Goal: Download file/media

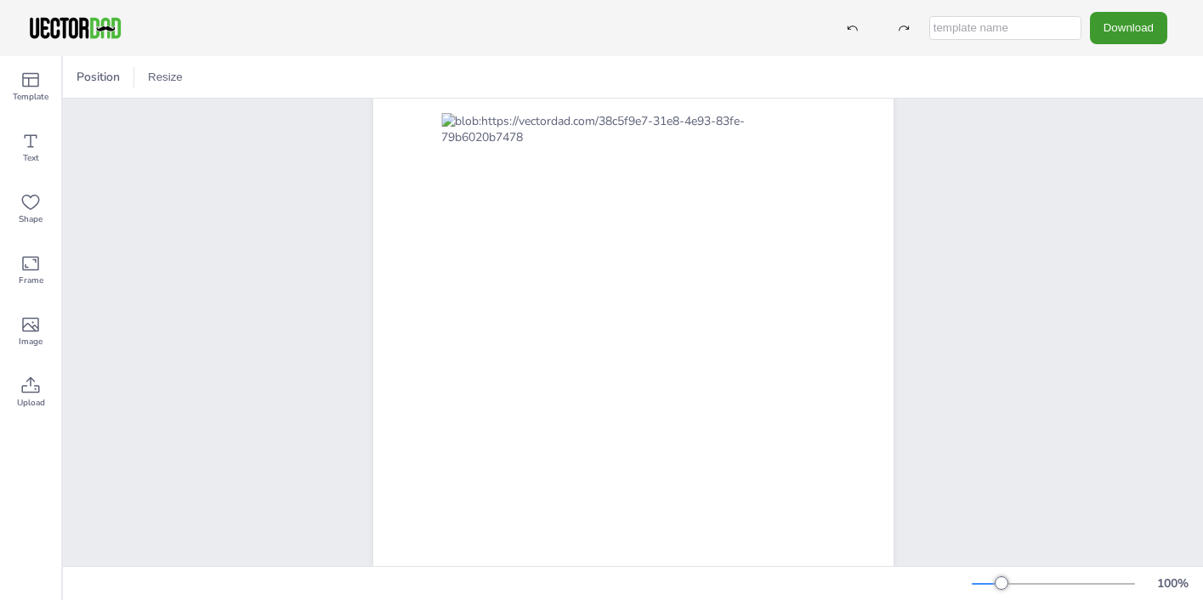
scroll to position [83, 0]
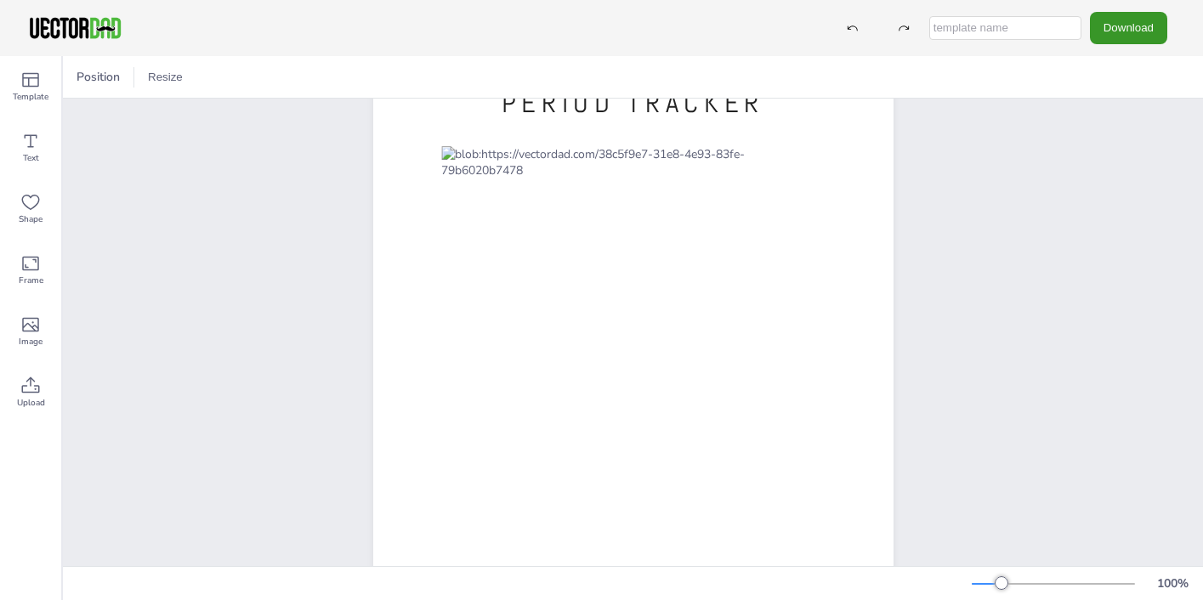
click at [1142, 36] on button "Download" at bounding box center [1128, 27] width 77 height 31
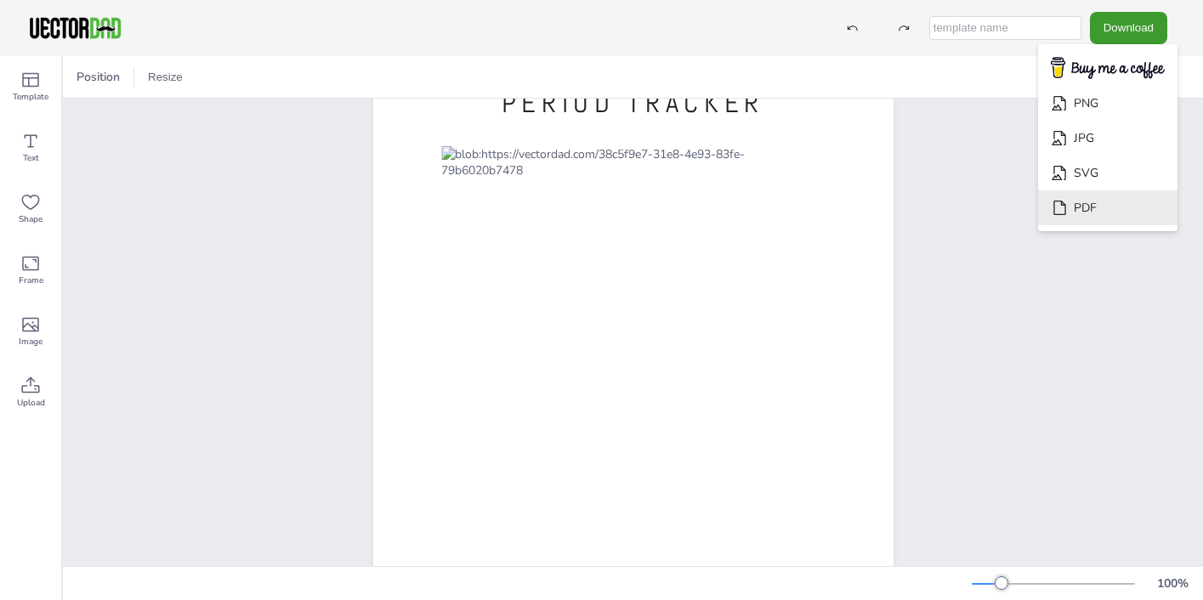
click at [1124, 208] on li "PDF" at bounding box center [1107, 208] width 139 height 35
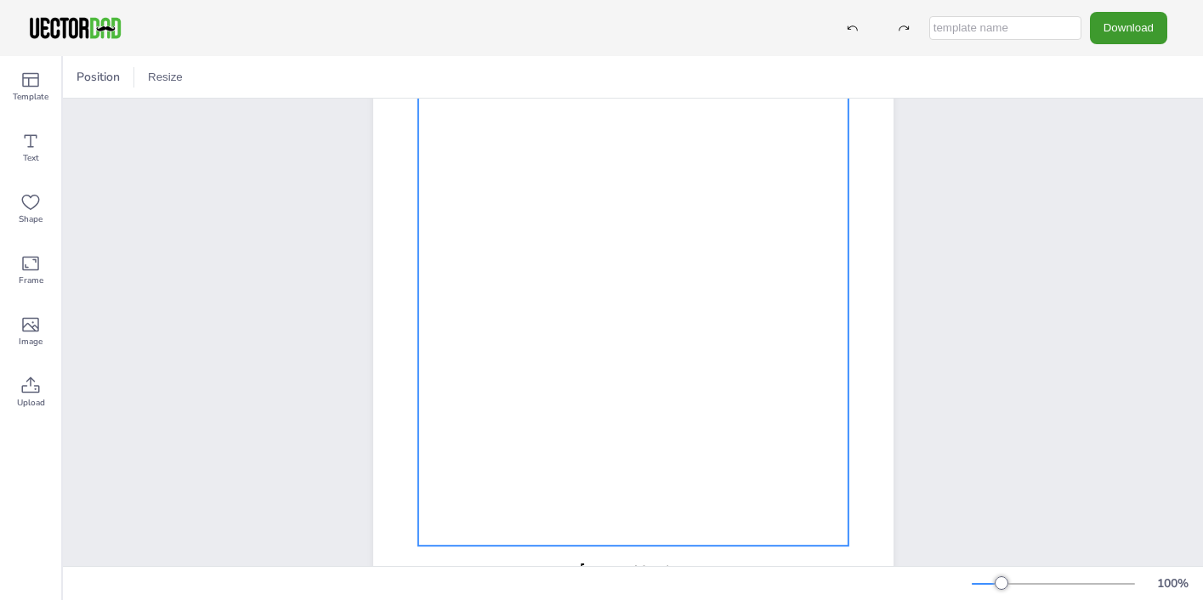
scroll to position [203, 0]
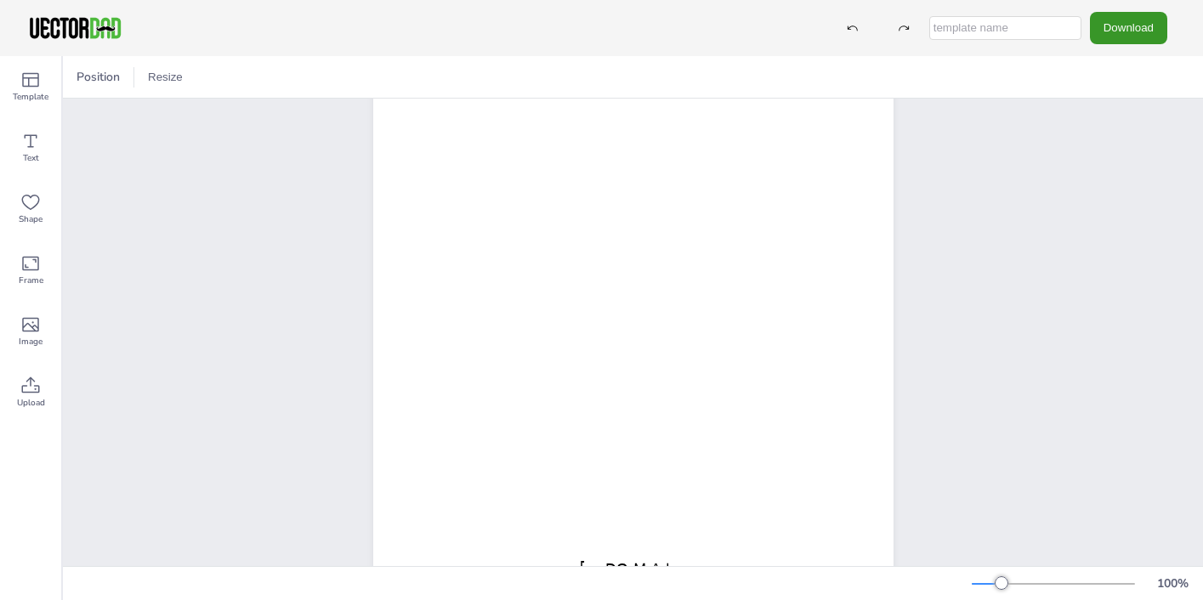
click at [1141, 26] on button "Download" at bounding box center [1128, 27] width 77 height 31
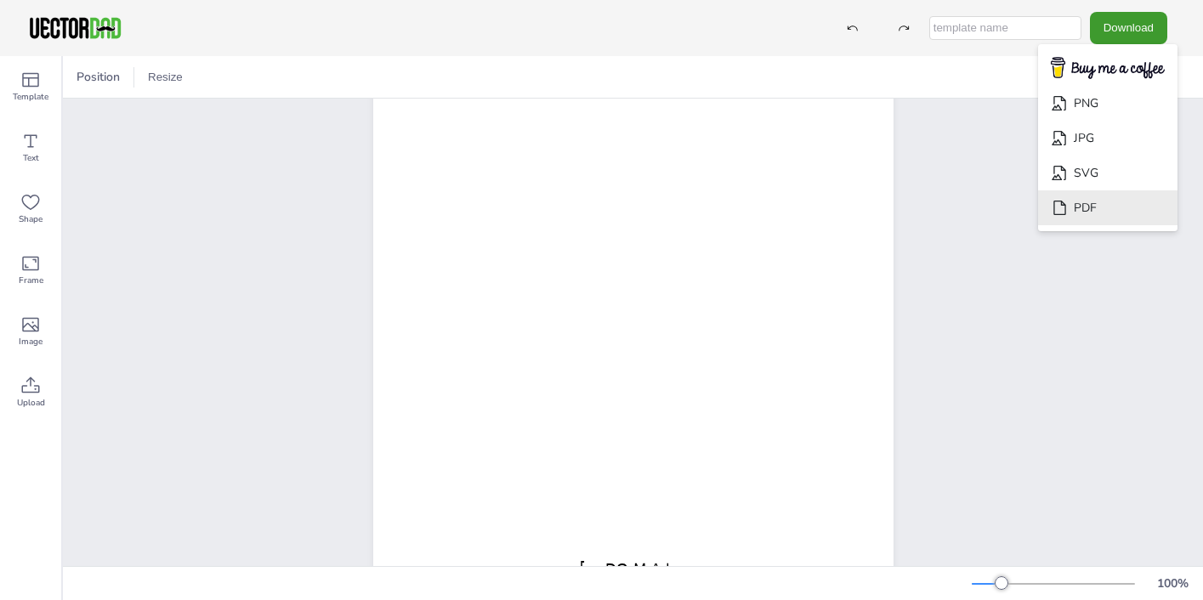
click at [1116, 202] on li "PDF" at bounding box center [1107, 208] width 139 height 35
